Goal: Find specific page/section: Find specific page/section

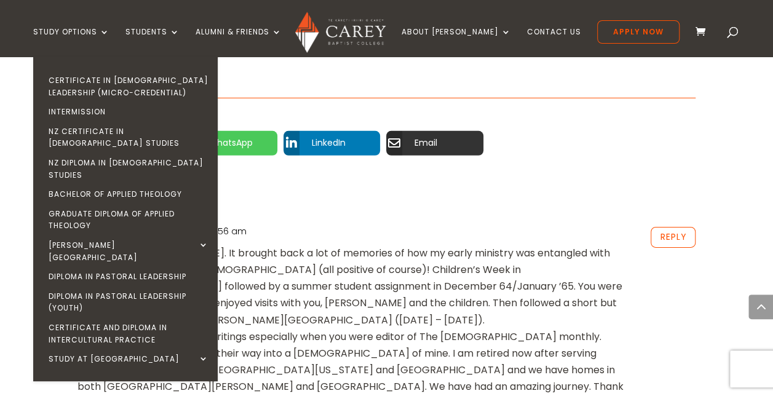
scroll to position [1862, 0]
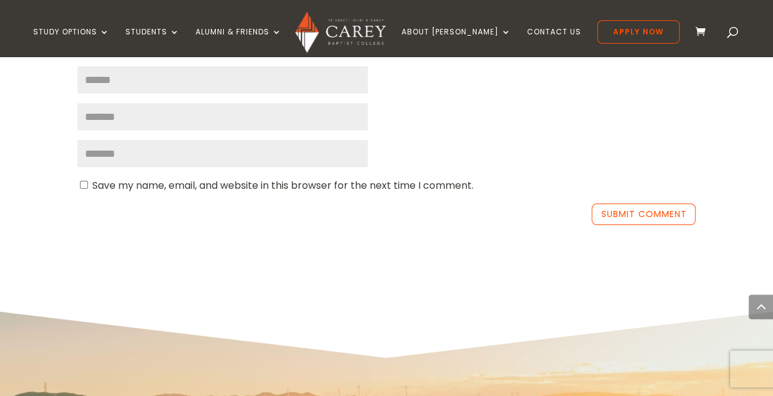
scroll to position [2048, 0]
click at [733, 34] on span at bounding box center [733, 34] width 0 height 0
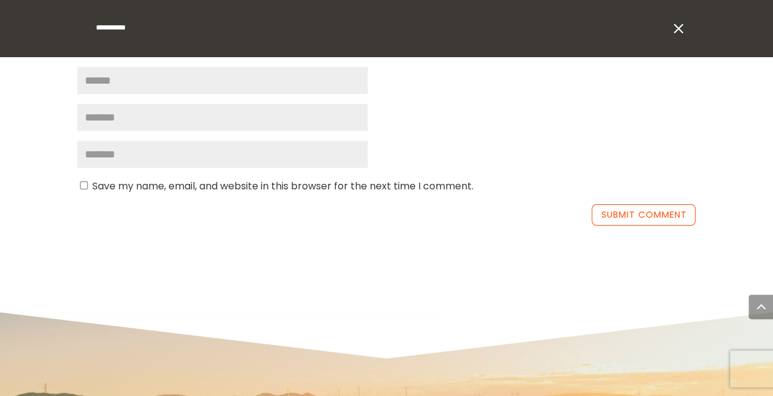
type input "**********"
